Goal: Task Accomplishment & Management: Use online tool/utility

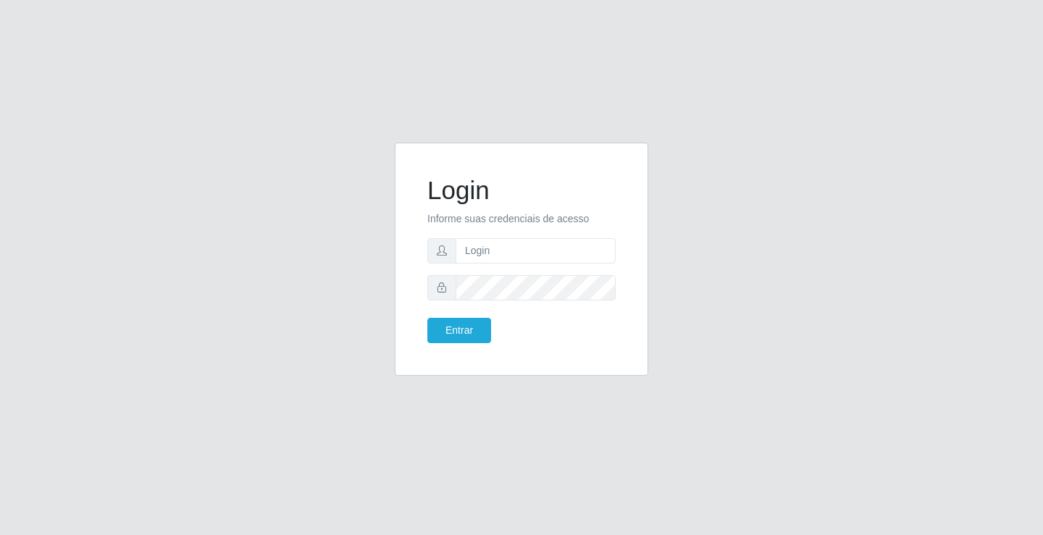
click at [531, 251] on input "text" at bounding box center [536, 250] width 160 height 25
type input "paulo@ideal"
click at [474, 327] on button "Entrar" at bounding box center [459, 330] width 64 height 25
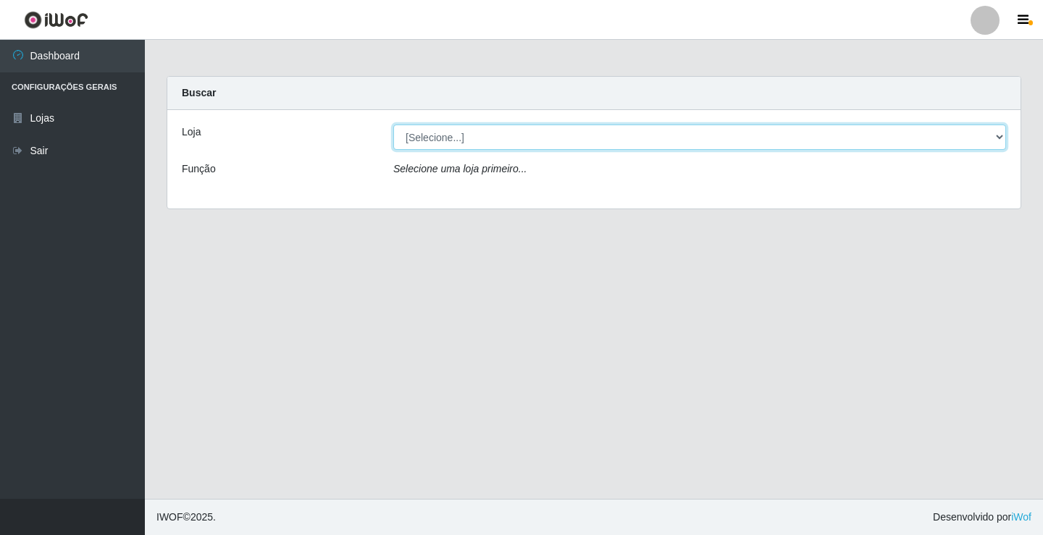
click at [502, 140] on select "[Selecione...] Ideal - Conceição" at bounding box center [699, 137] width 613 height 25
select select "231"
click at [393, 125] on select "[Selecione...] Ideal - Conceição" at bounding box center [699, 137] width 613 height 25
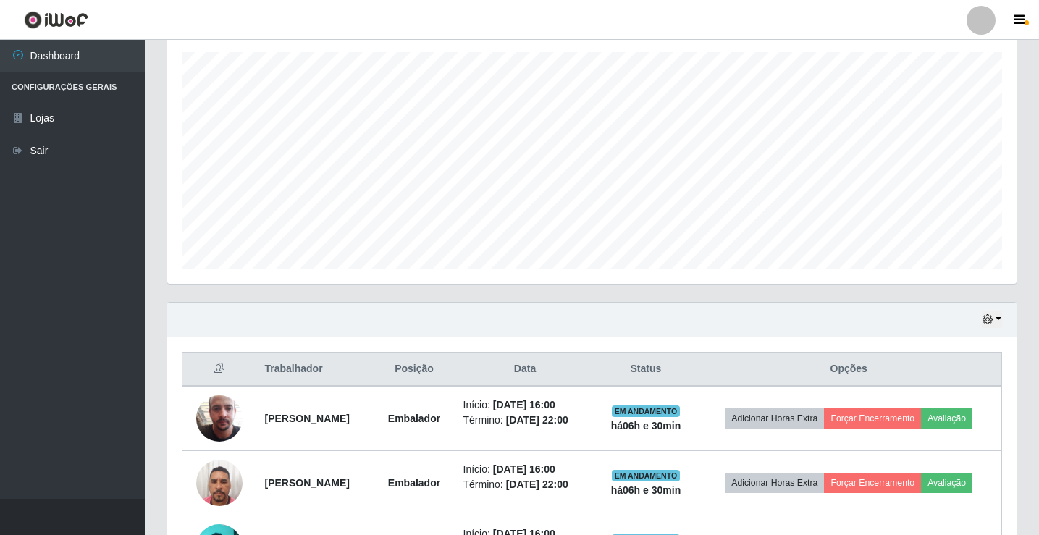
scroll to position [362, 0]
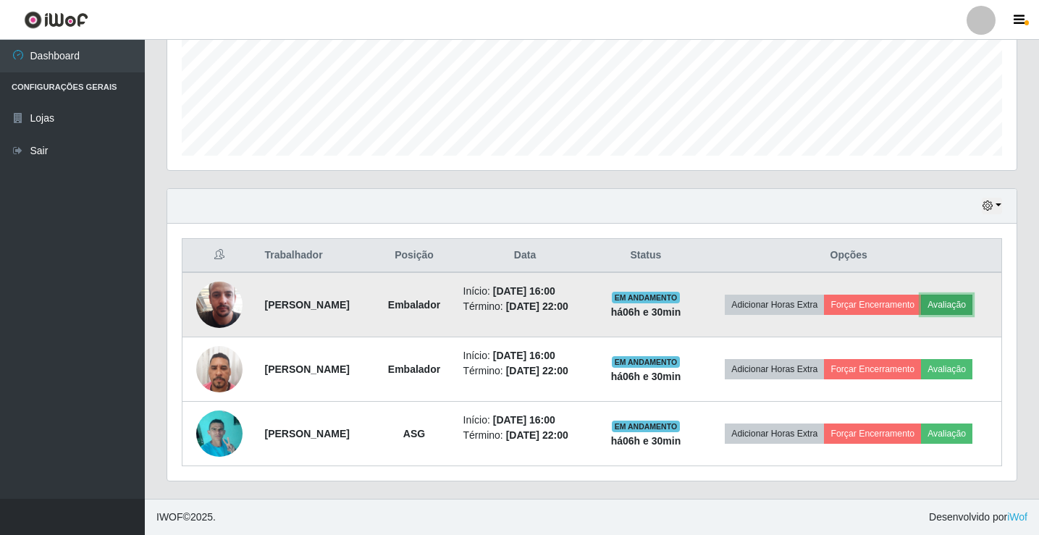
click at [962, 300] on button "Avaliação" at bounding box center [946, 305] width 51 height 20
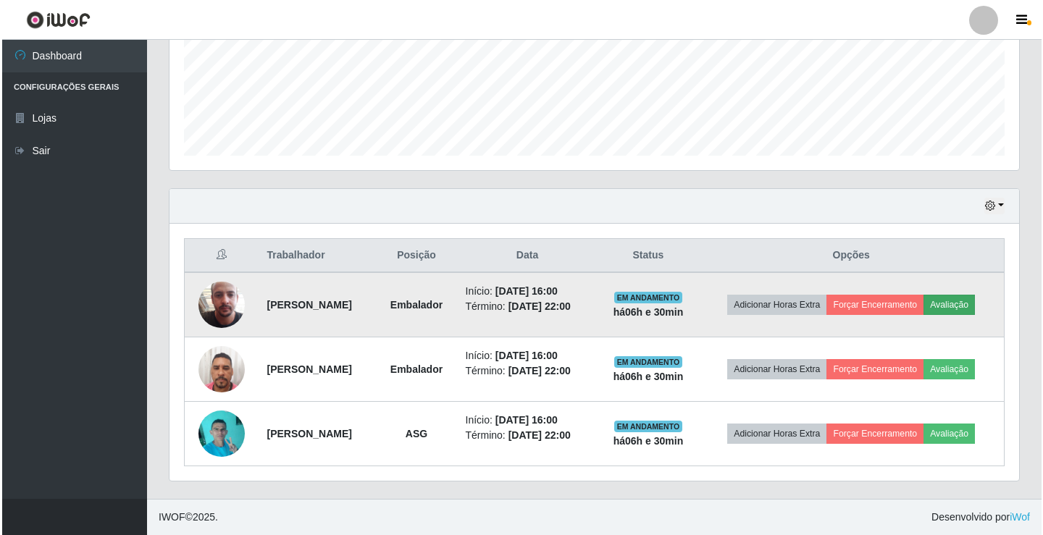
scroll to position [301, 842]
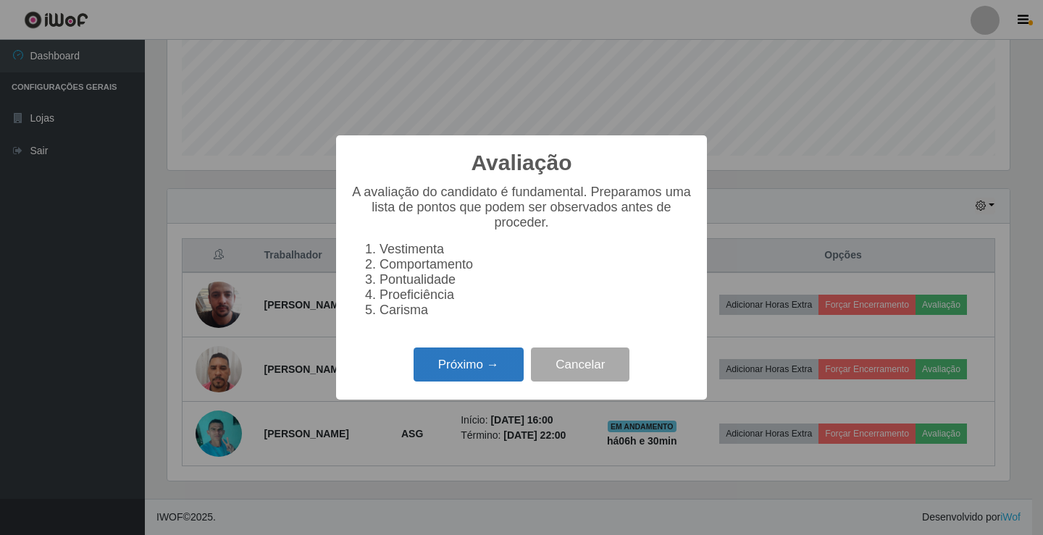
click at [487, 365] on button "Próximo →" at bounding box center [469, 365] width 110 height 34
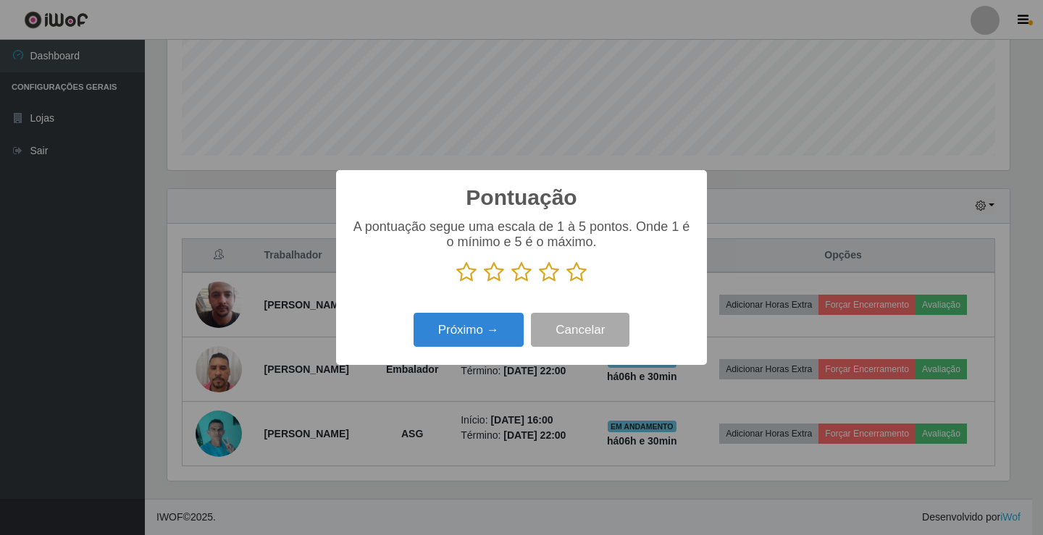
scroll to position [723892, 723350]
click at [577, 274] on icon at bounding box center [576, 272] width 20 height 22
click at [566, 283] on input "radio" at bounding box center [566, 283] width 0 height 0
click at [482, 332] on button "Próximo →" at bounding box center [469, 330] width 110 height 34
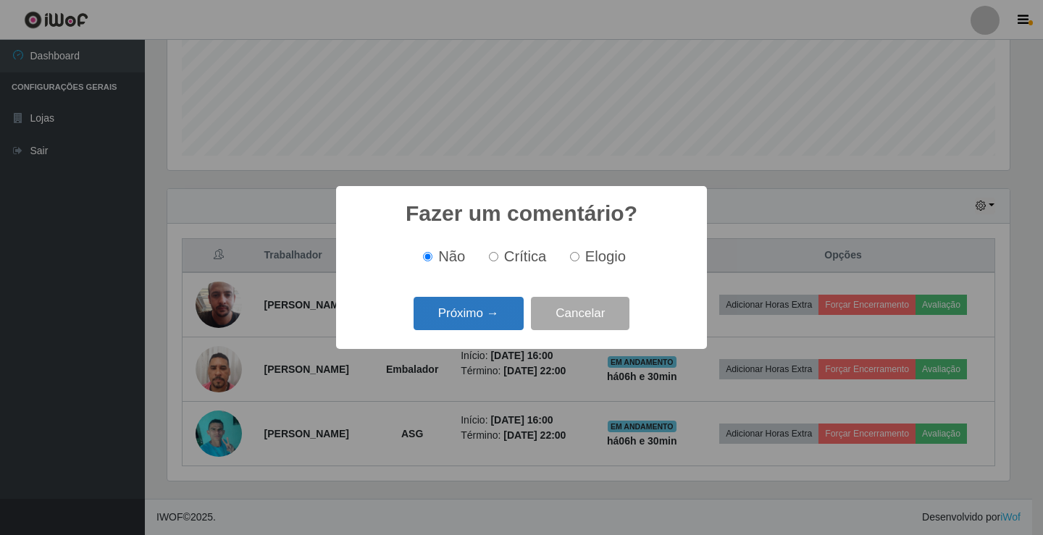
click at [491, 318] on button "Próximo →" at bounding box center [469, 314] width 110 height 34
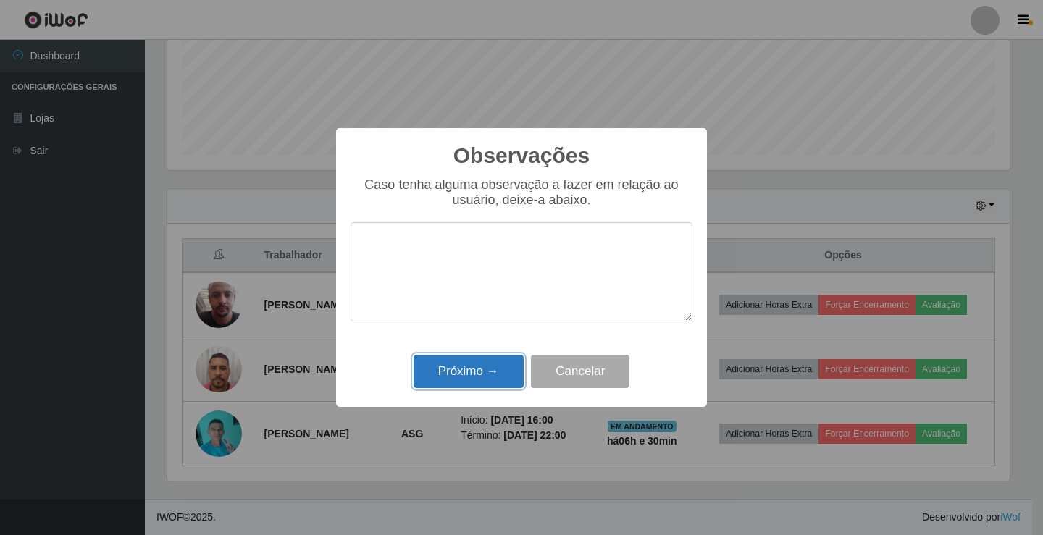
click at [478, 369] on button "Próximo →" at bounding box center [469, 372] width 110 height 34
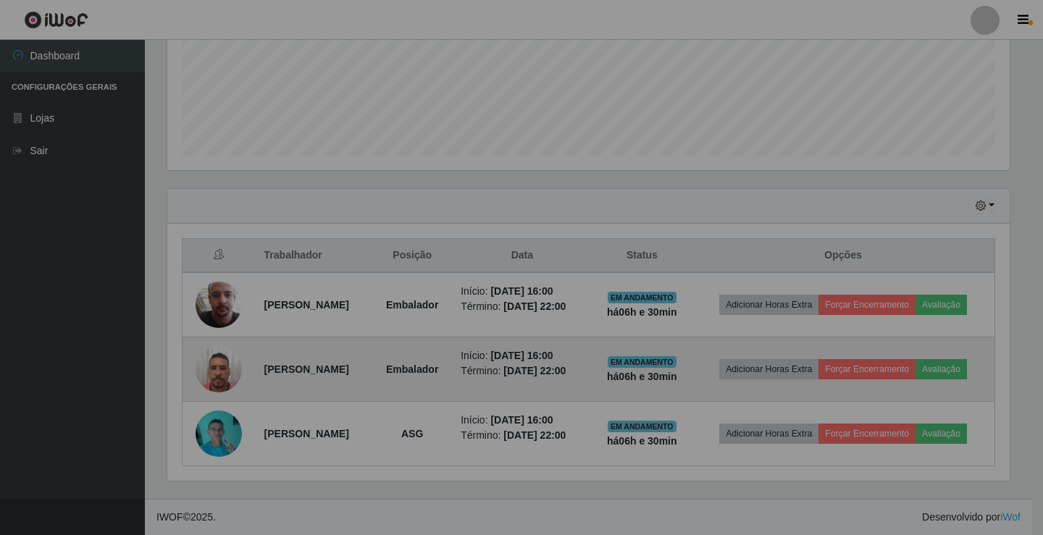
scroll to position [301, 849]
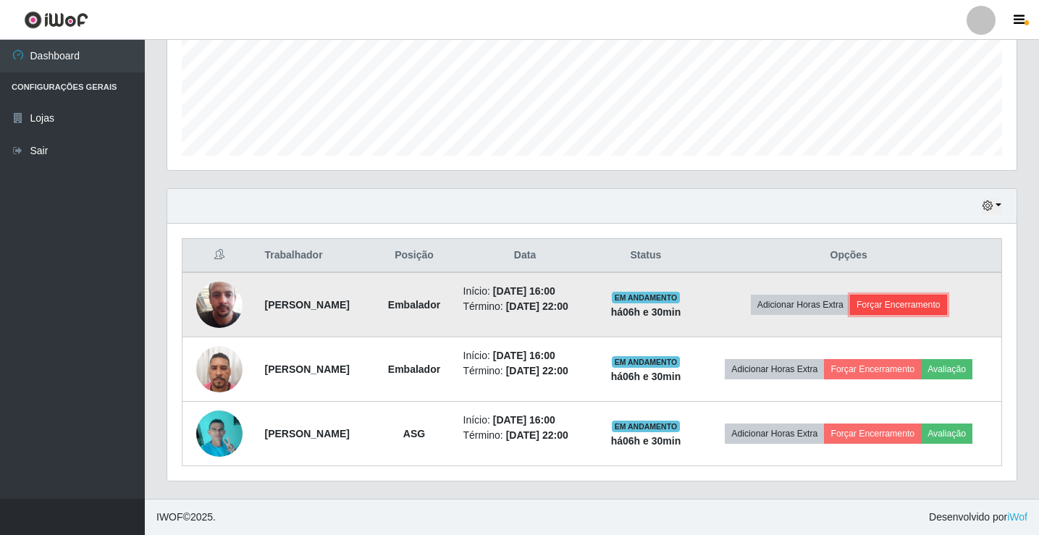
click at [881, 301] on button "Forçar Encerramento" at bounding box center [898, 305] width 97 height 20
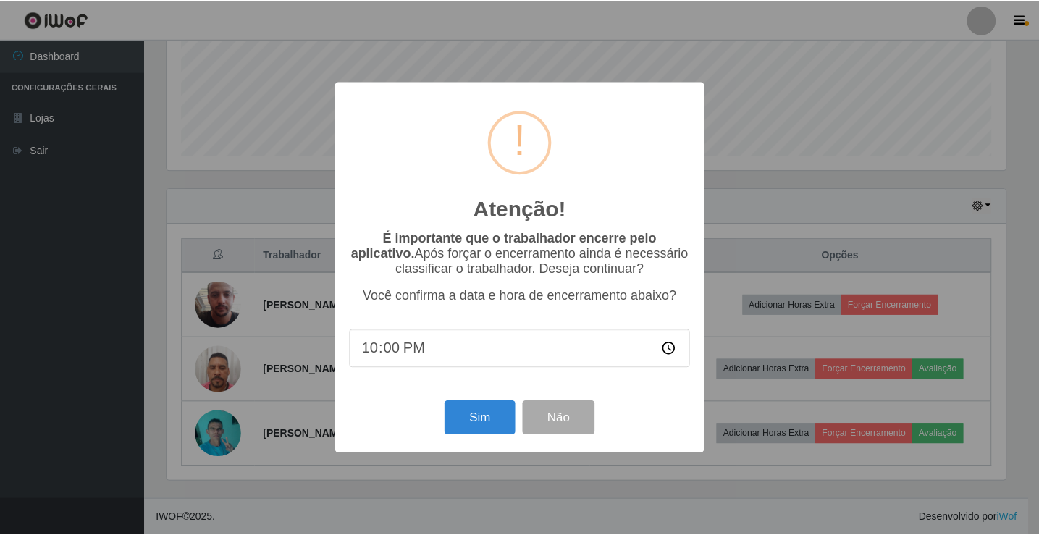
scroll to position [301, 842]
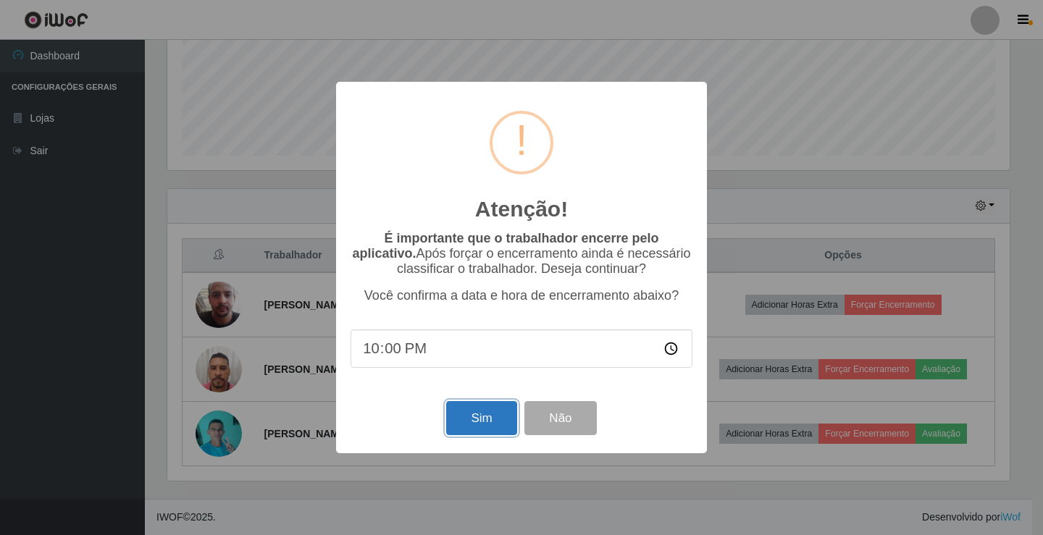
click at [500, 424] on button "Sim" at bounding box center [481, 418] width 70 height 34
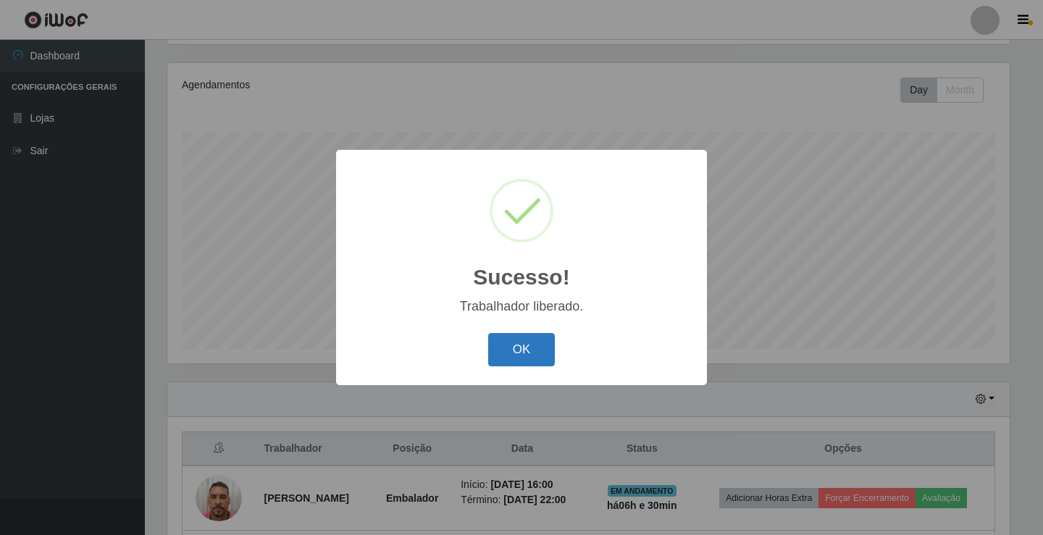
click at [543, 342] on button "OK" at bounding box center [521, 350] width 67 height 34
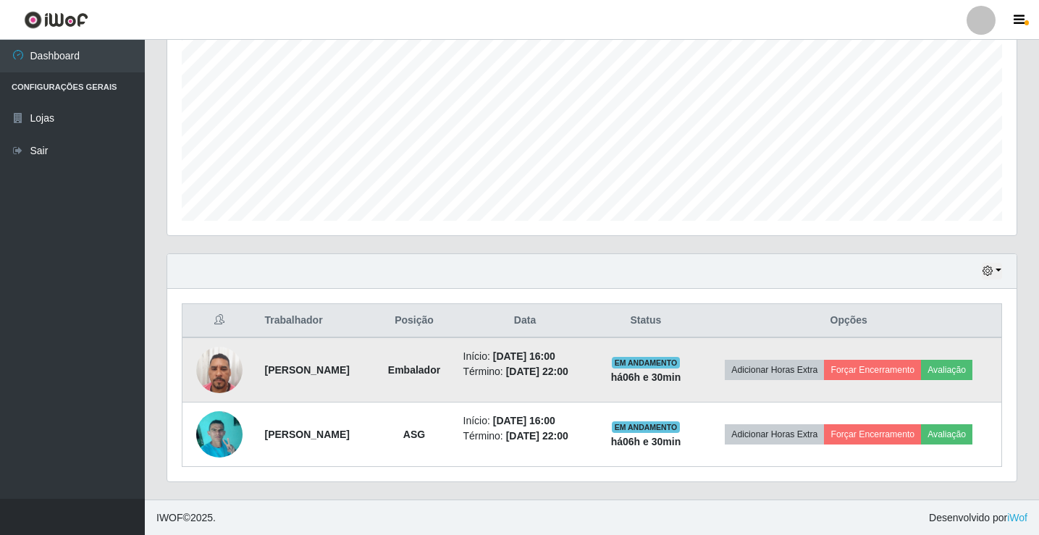
scroll to position [298, 0]
click at [957, 369] on button "Avaliação" at bounding box center [946, 369] width 51 height 20
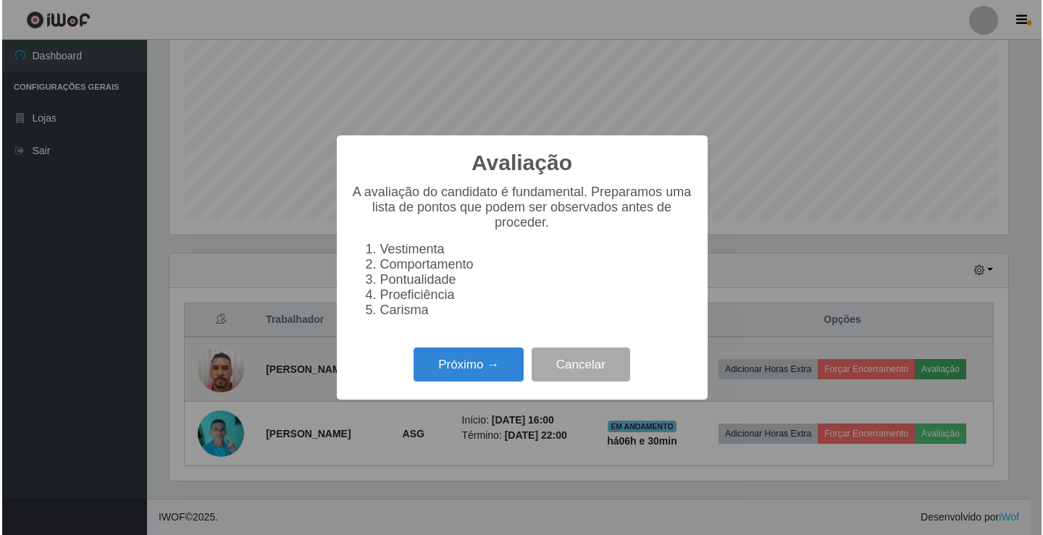
scroll to position [301, 842]
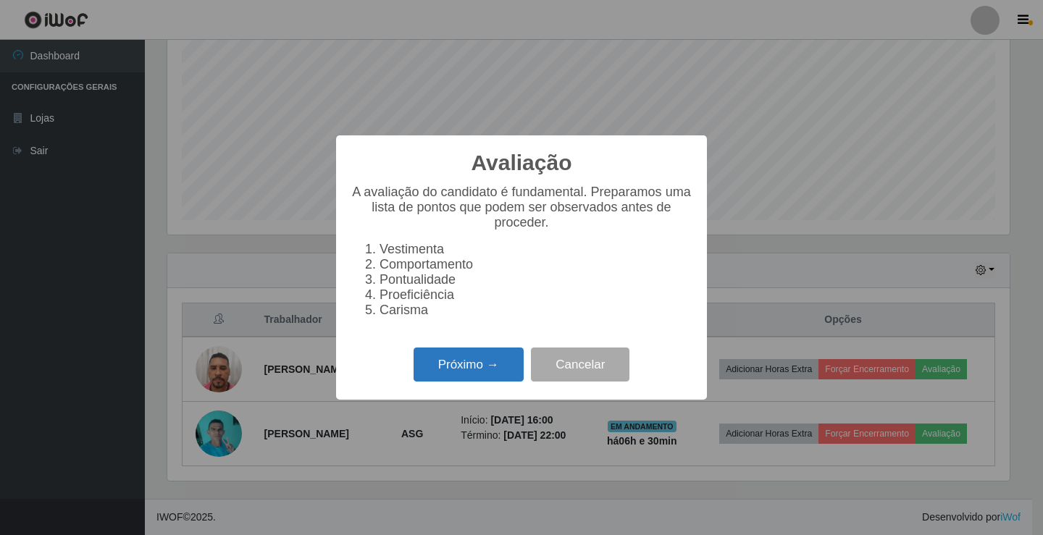
click at [470, 373] on button "Próximo →" at bounding box center [469, 365] width 110 height 34
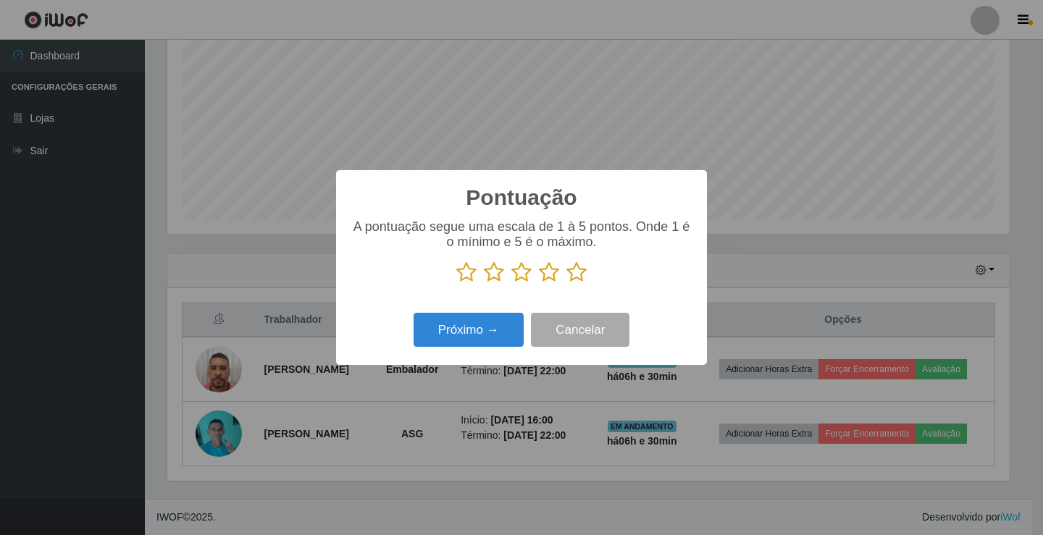
click at [574, 272] on icon at bounding box center [576, 272] width 20 height 22
click at [566, 283] on input "radio" at bounding box center [566, 283] width 0 height 0
click at [499, 326] on button "Próximo →" at bounding box center [469, 330] width 110 height 34
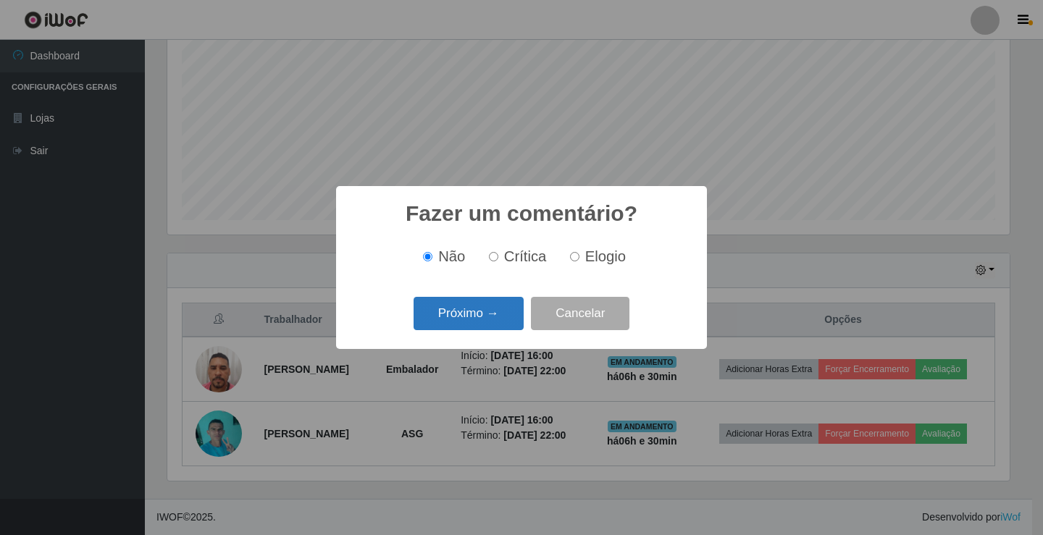
click at [479, 324] on button "Próximo →" at bounding box center [469, 314] width 110 height 34
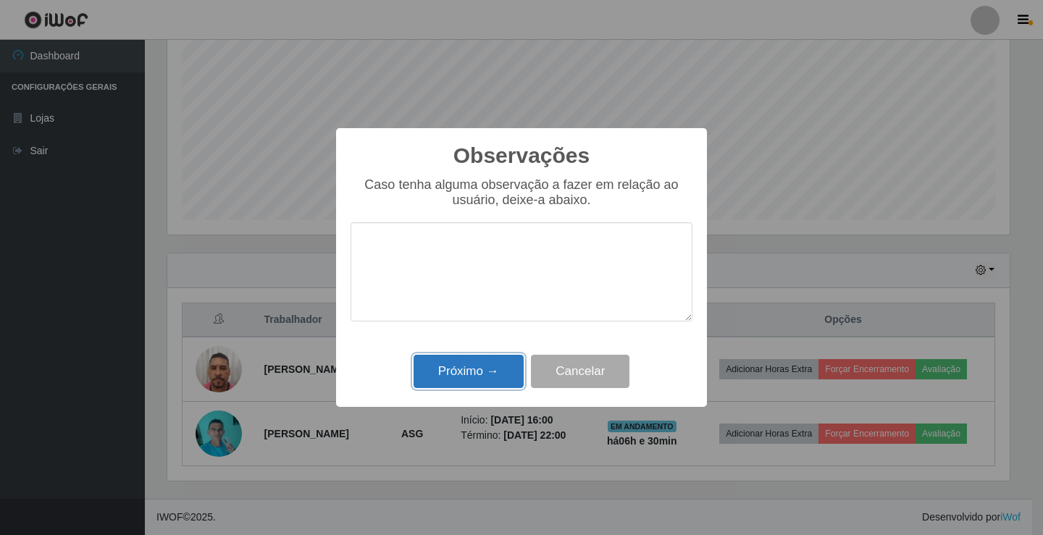
click at [484, 362] on button "Próximo →" at bounding box center [469, 372] width 110 height 34
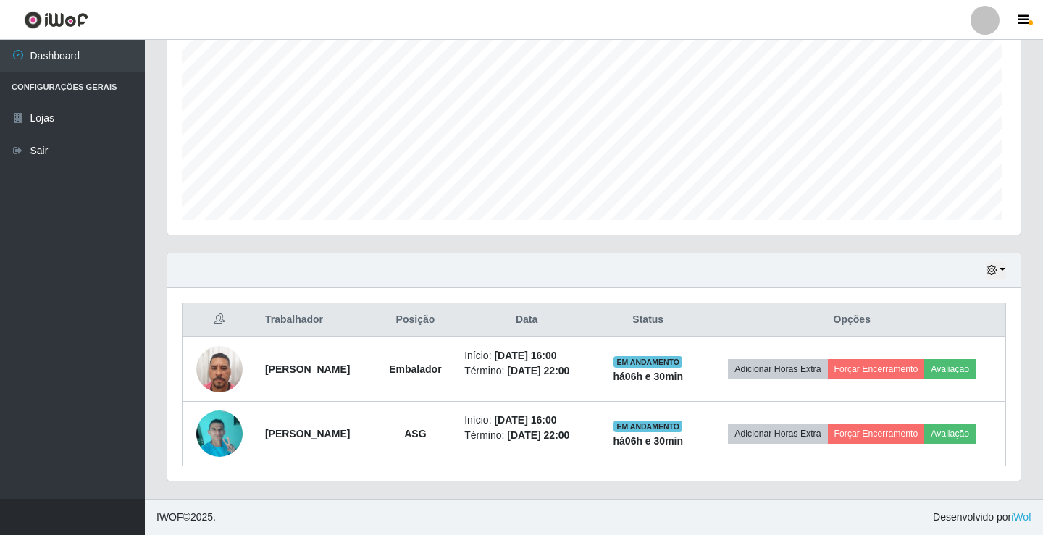
scroll to position [301, 849]
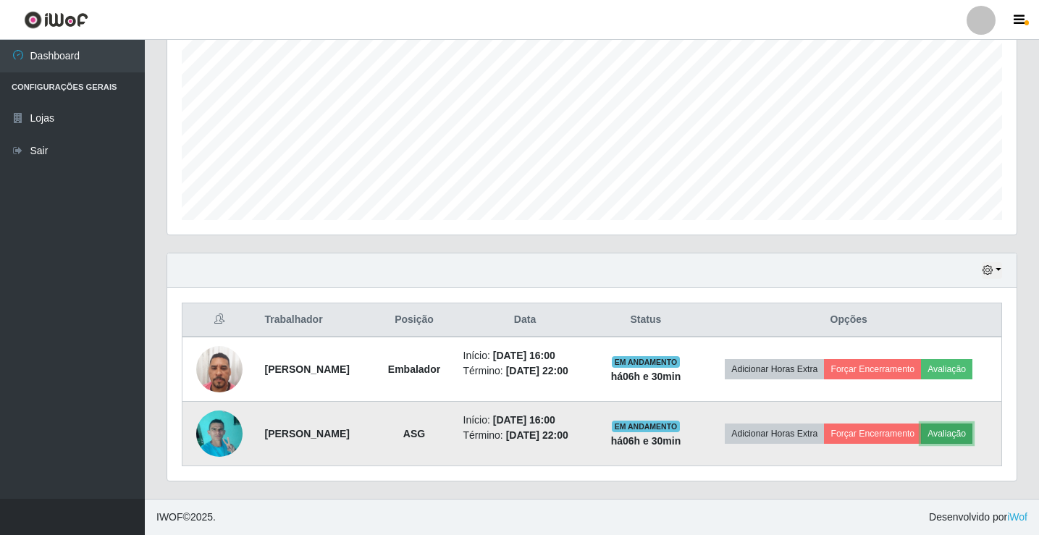
click at [959, 435] on button "Avaliação" at bounding box center [946, 434] width 51 height 20
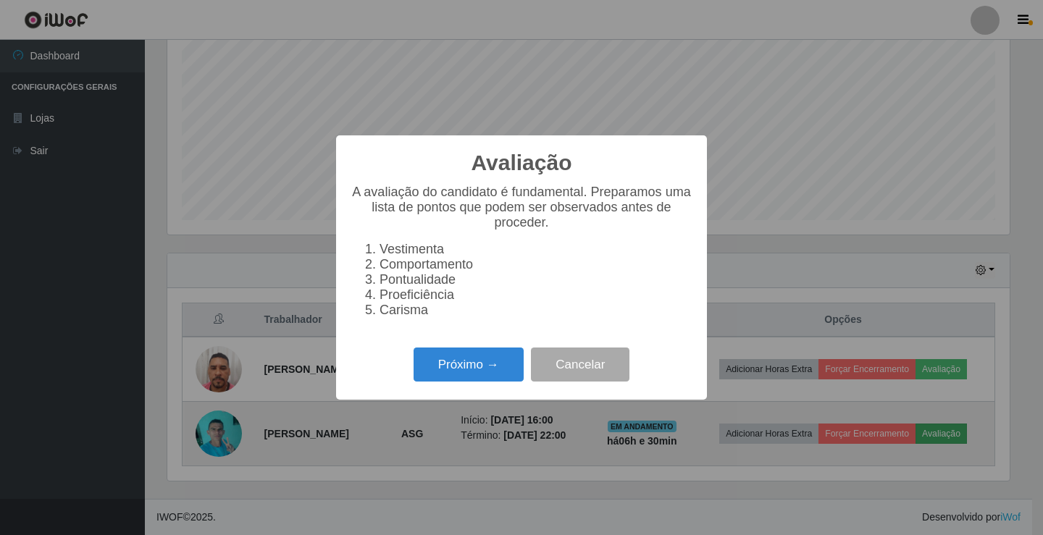
scroll to position [301, 842]
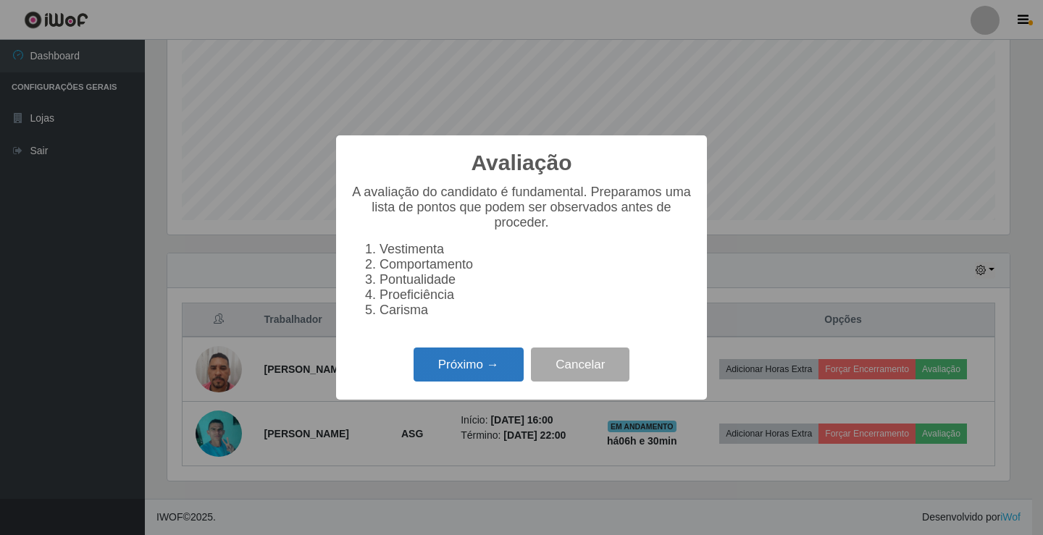
click at [495, 365] on button "Próximo →" at bounding box center [469, 365] width 110 height 34
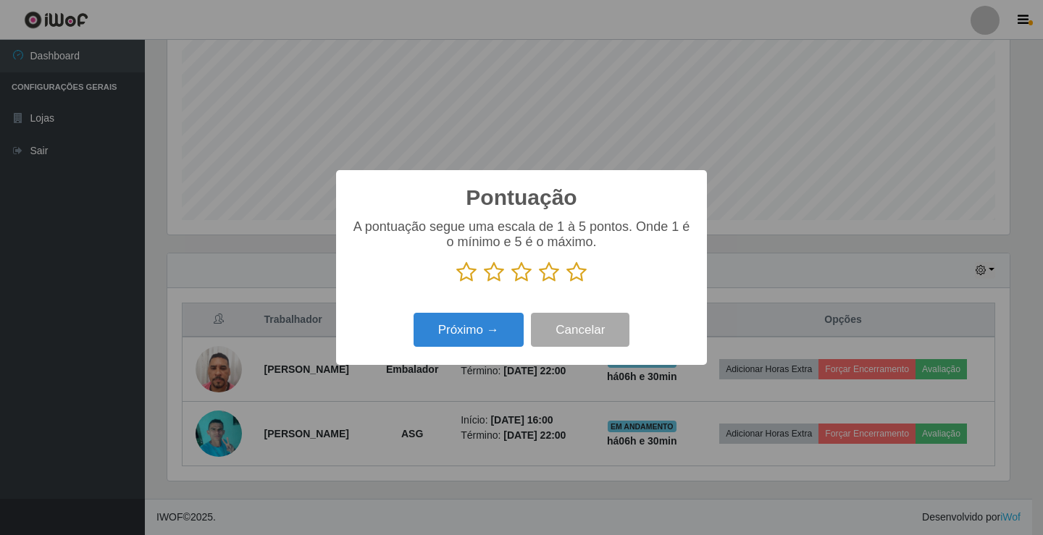
click at [576, 275] on icon at bounding box center [576, 272] width 20 height 22
click at [566, 283] on input "radio" at bounding box center [566, 283] width 0 height 0
click at [496, 332] on button "Próximo →" at bounding box center [469, 330] width 110 height 34
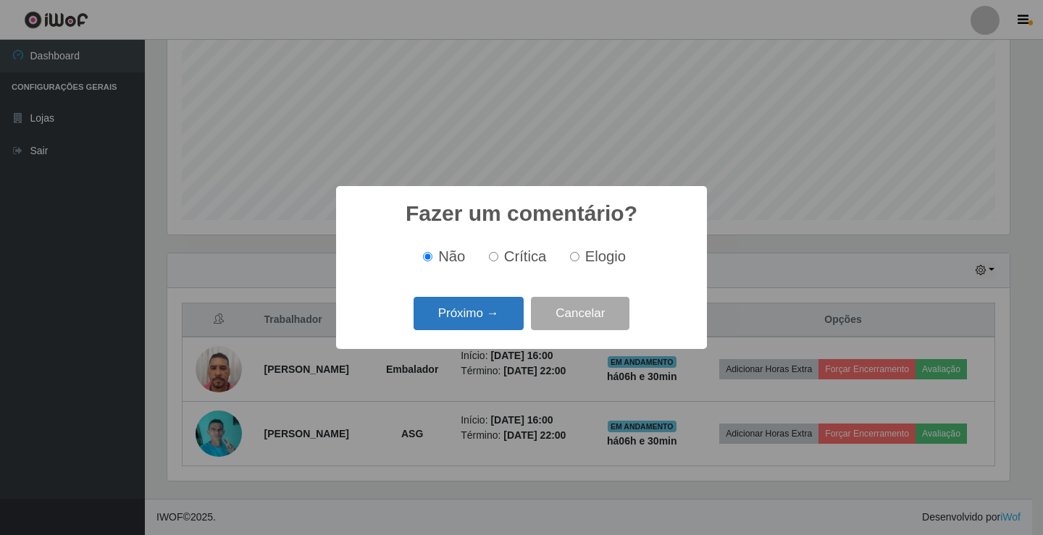
click at [503, 316] on button "Próximo →" at bounding box center [469, 314] width 110 height 34
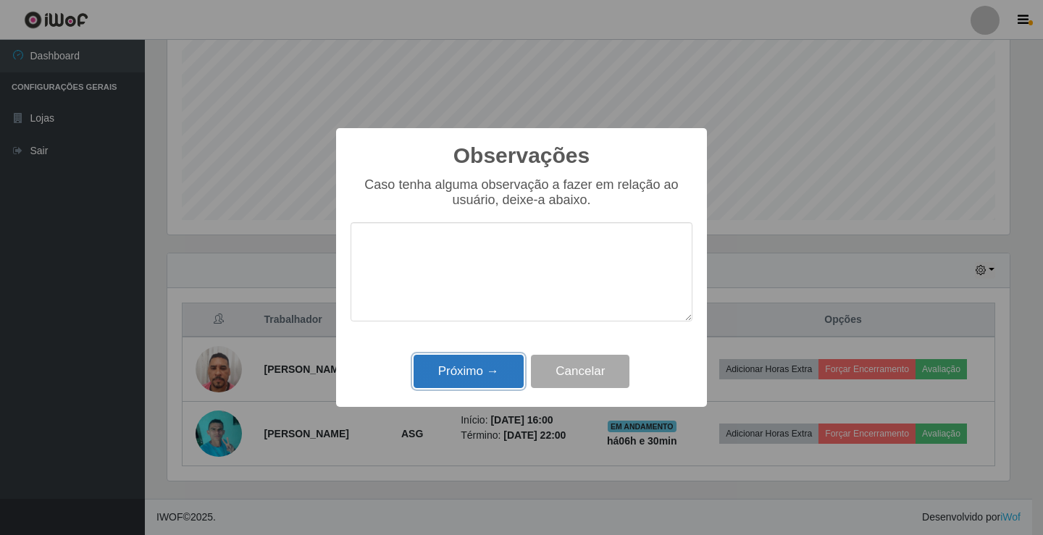
click at [498, 374] on button "Próximo →" at bounding box center [469, 372] width 110 height 34
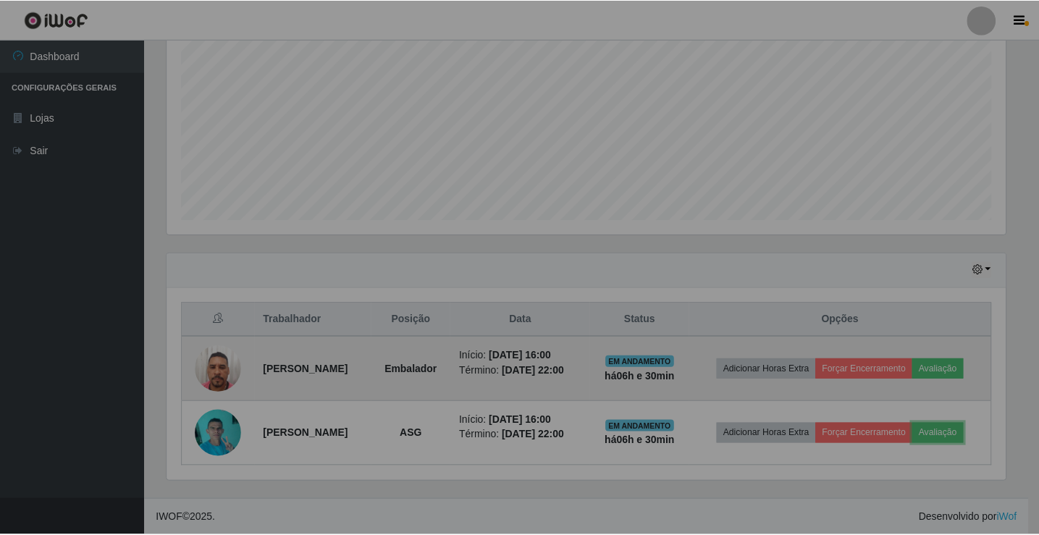
scroll to position [0, 0]
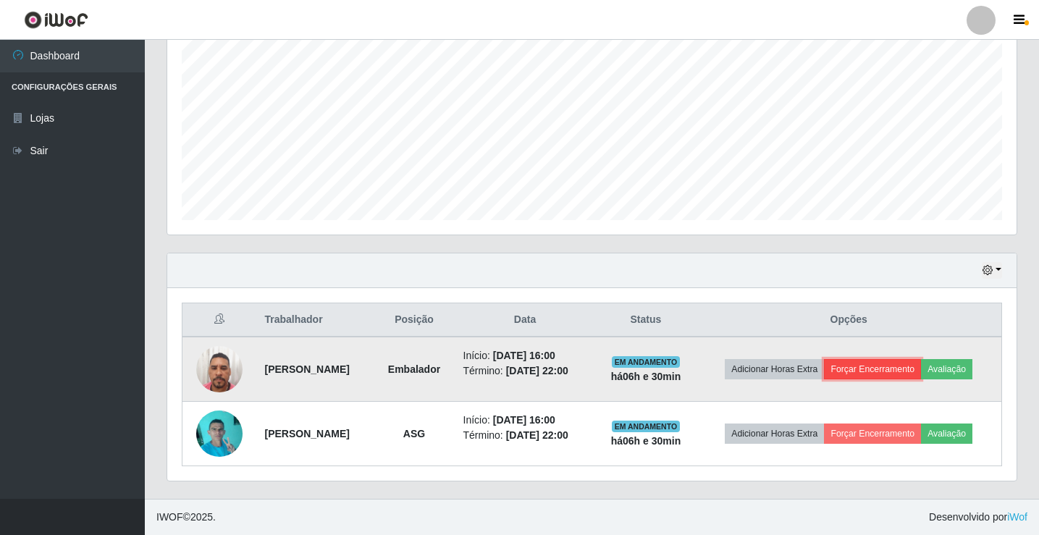
click at [888, 369] on button "Forçar Encerramento" at bounding box center [872, 369] width 97 height 20
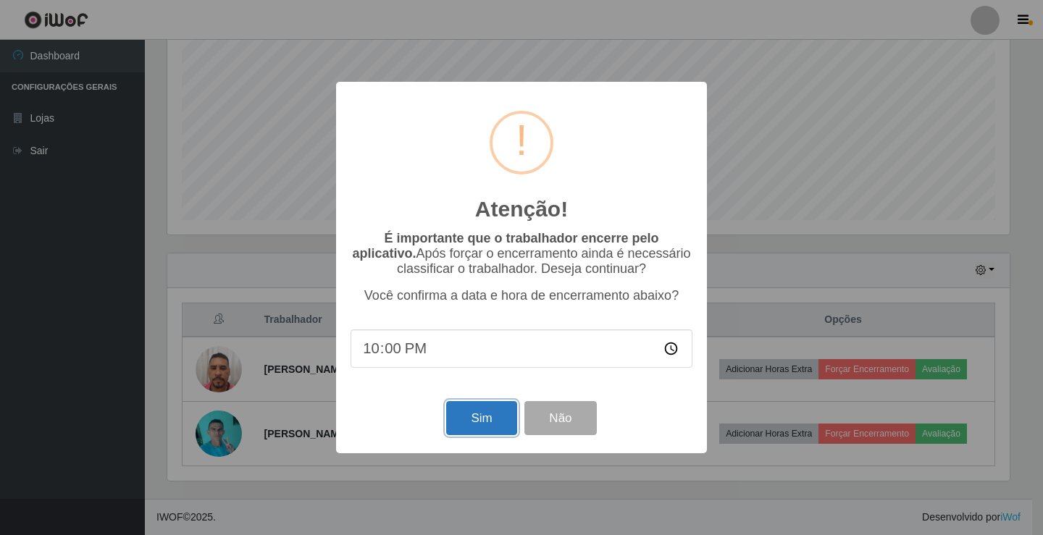
click at [486, 416] on button "Sim" at bounding box center [481, 418] width 70 height 34
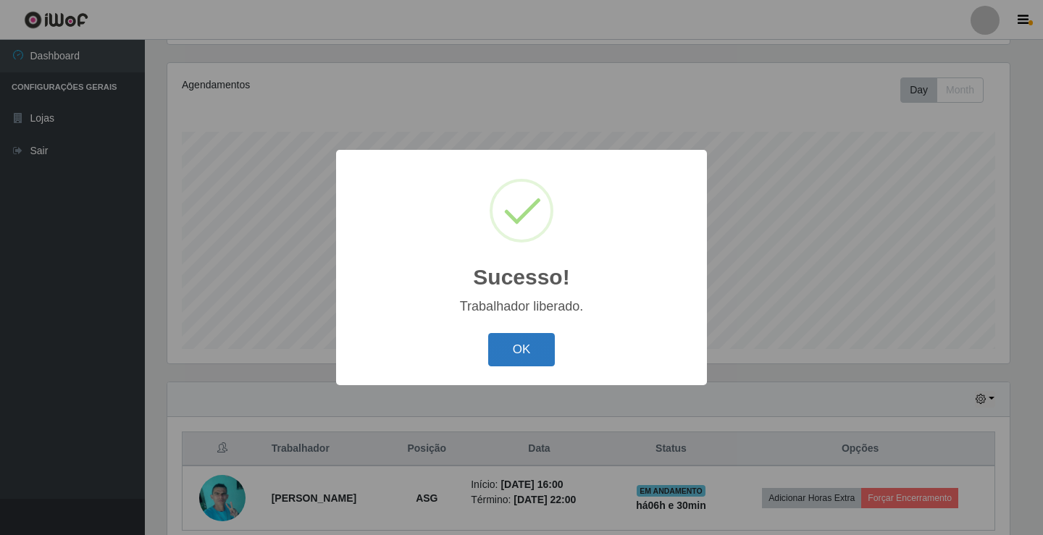
click at [538, 351] on button "OK" at bounding box center [521, 350] width 67 height 34
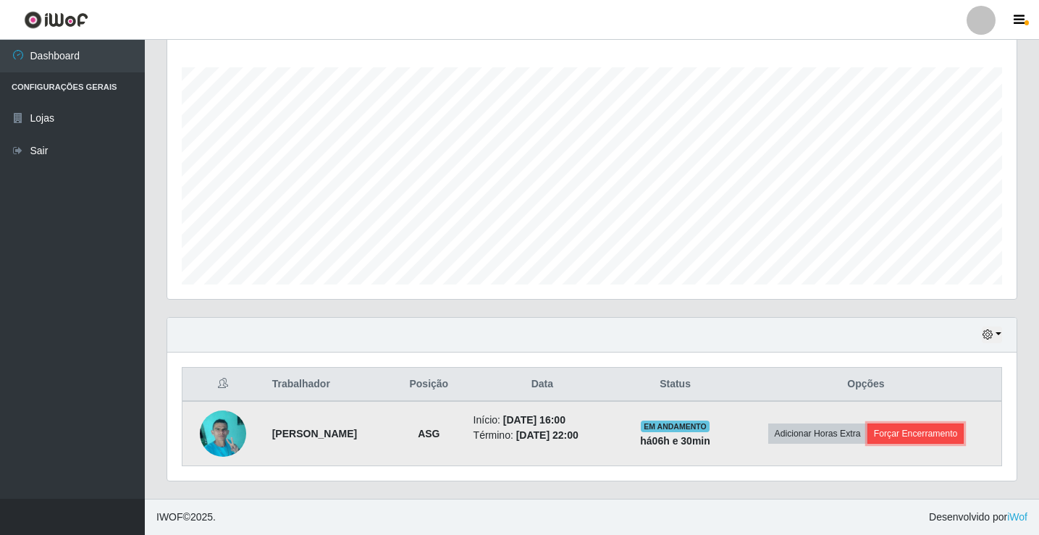
click at [929, 435] on button "Forçar Encerramento" at bounding box center [916, 434] width 97 height 20
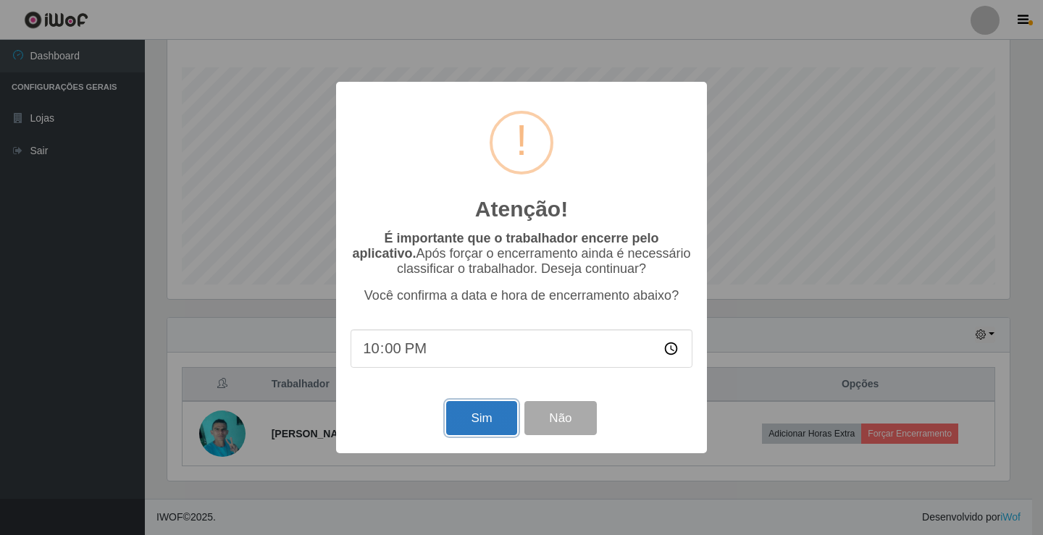
click at [492, 418] on button "Sim" at bounding box center [481, 418] width 70 height 34
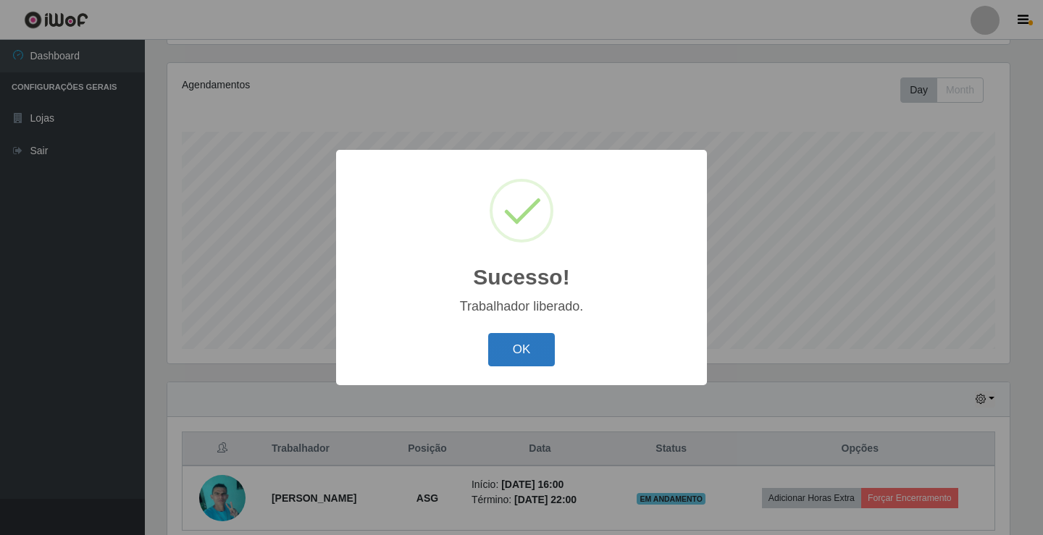
click at [500, 343] on button "OK" at bounding box center [521, 350] width 67 height 34
